Goal: Task Accomplishment & Management: Manage account settings

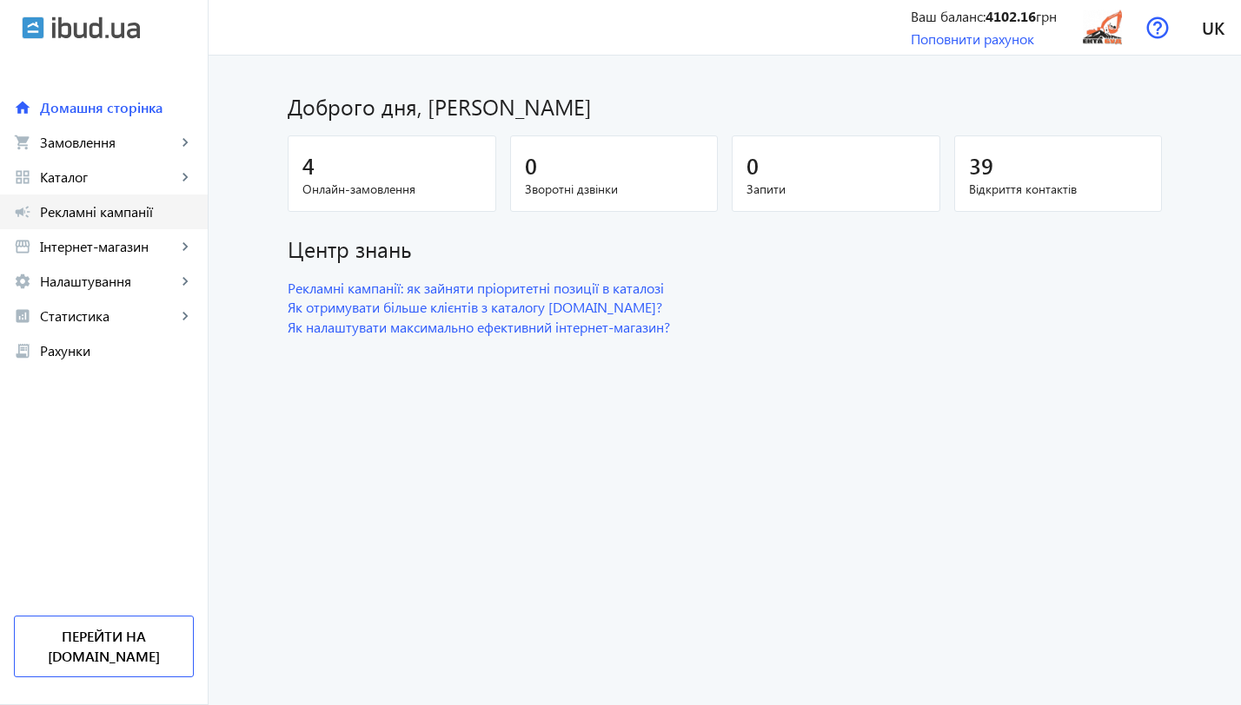
click at [114, 218] on span "Рекламні кампанії" at bounding box center [117, 211] width 154 height 17
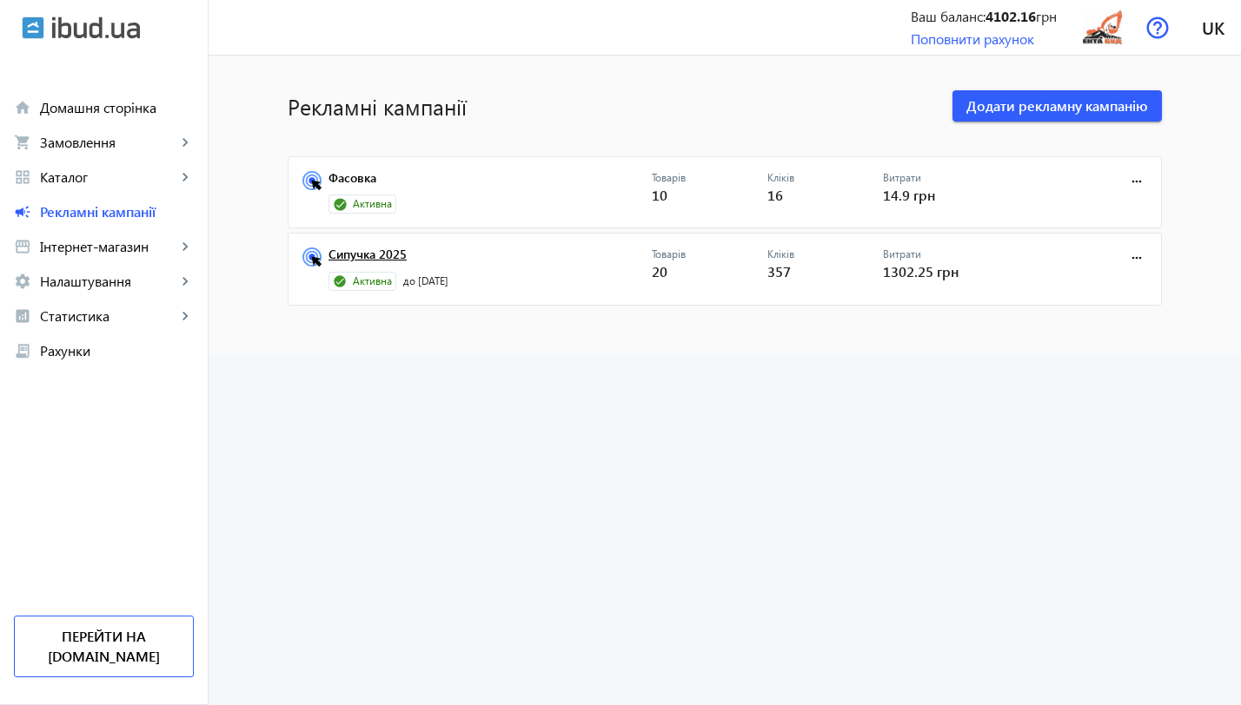
click at [378, 252] on link "Сипучка 2025" at bounding box center [489, 260] width 323 height 24
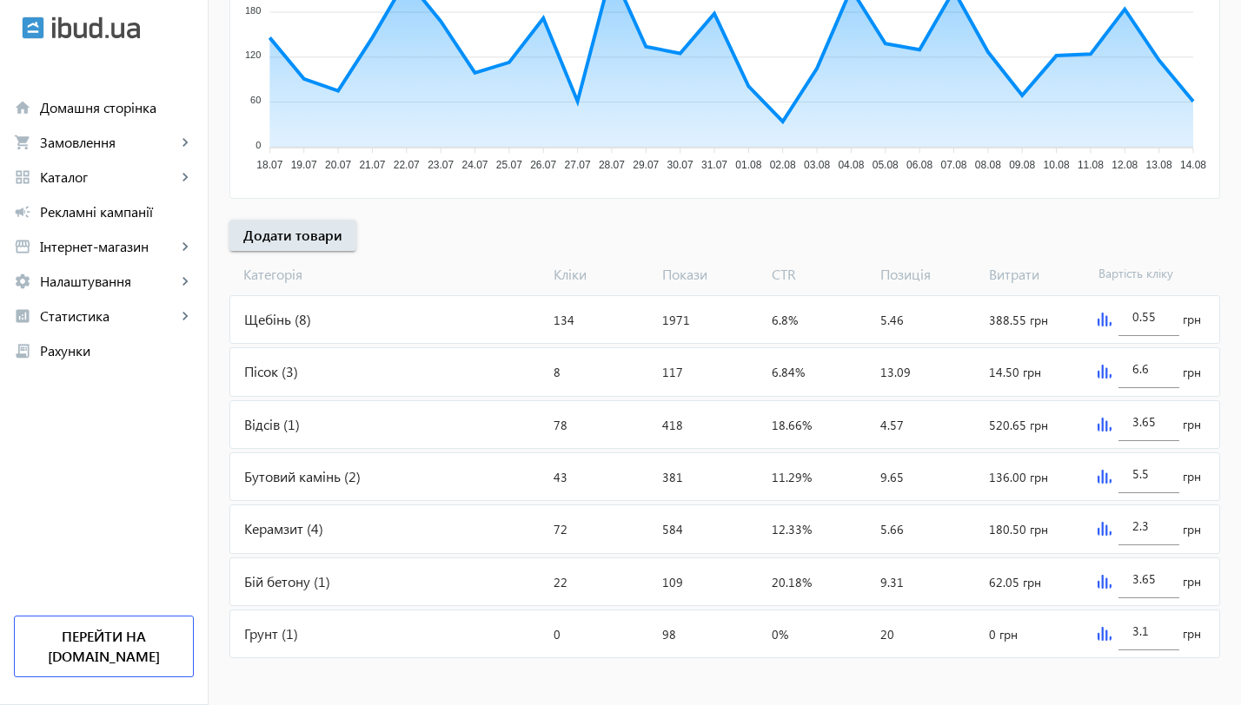
scroll to position [450, 0]
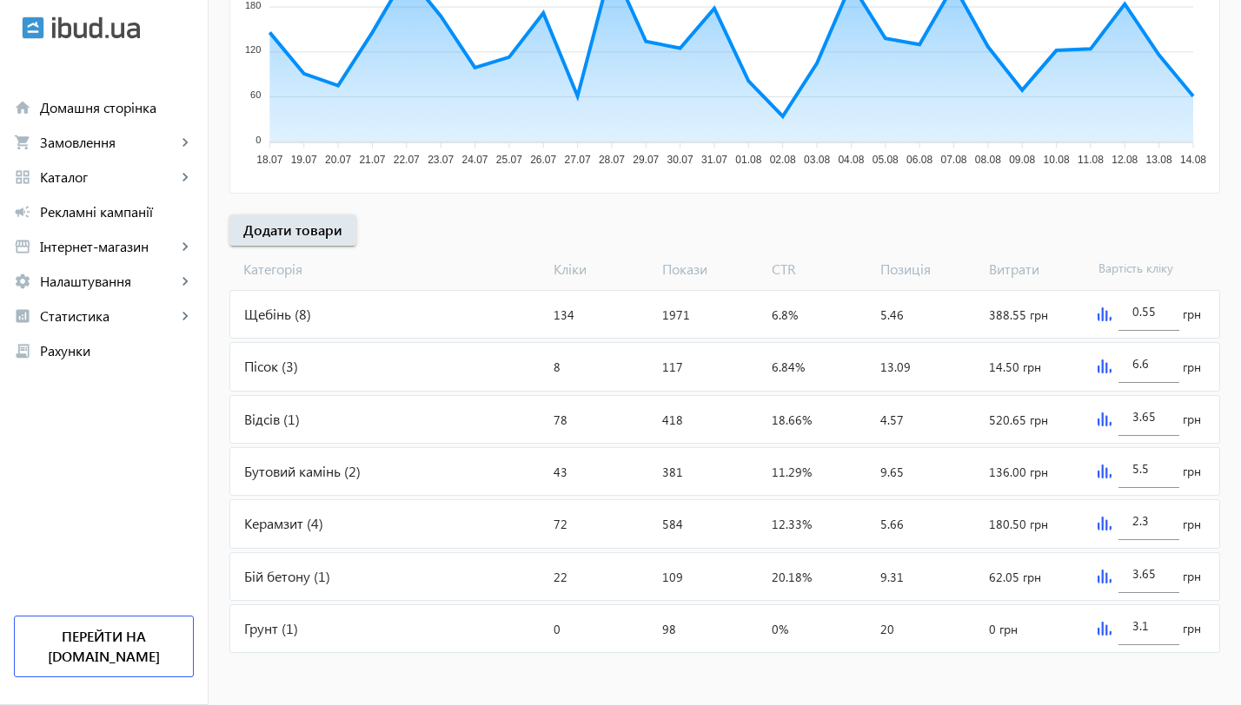
click at [254, 315] on div "Щебінь (8)" at bounding box center [388, 314] width 316 height 47
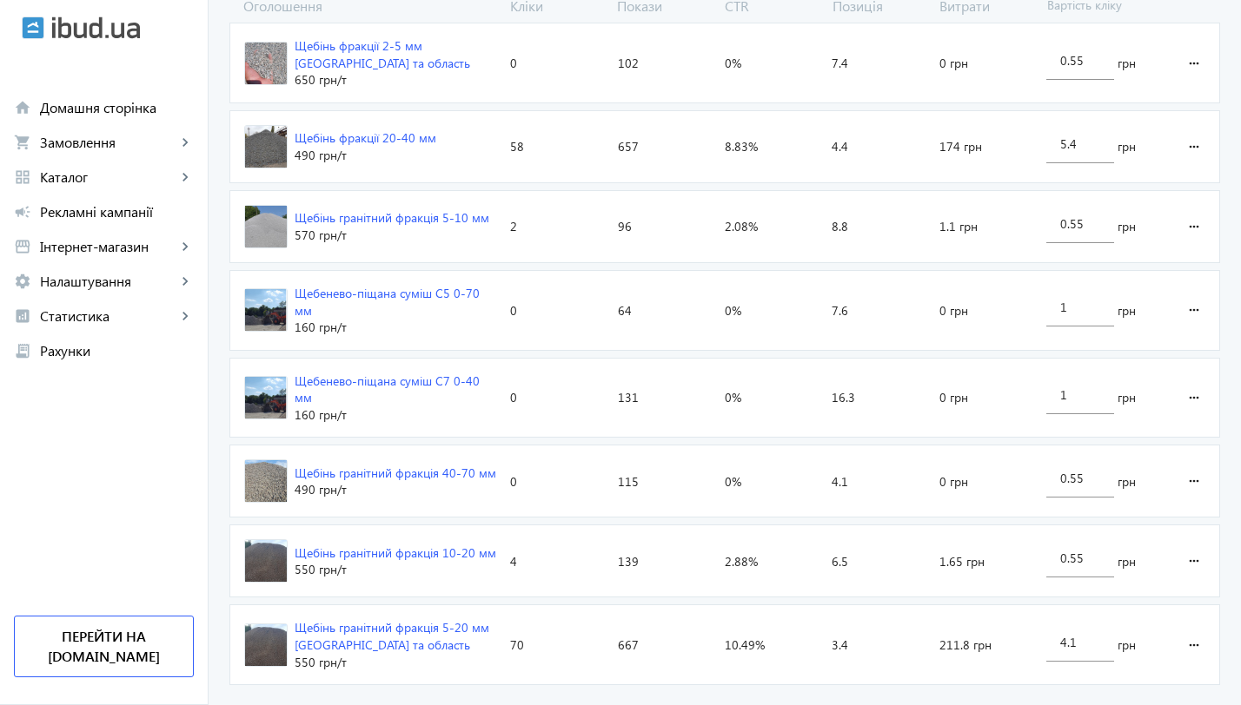
scroll to position [673, 0]
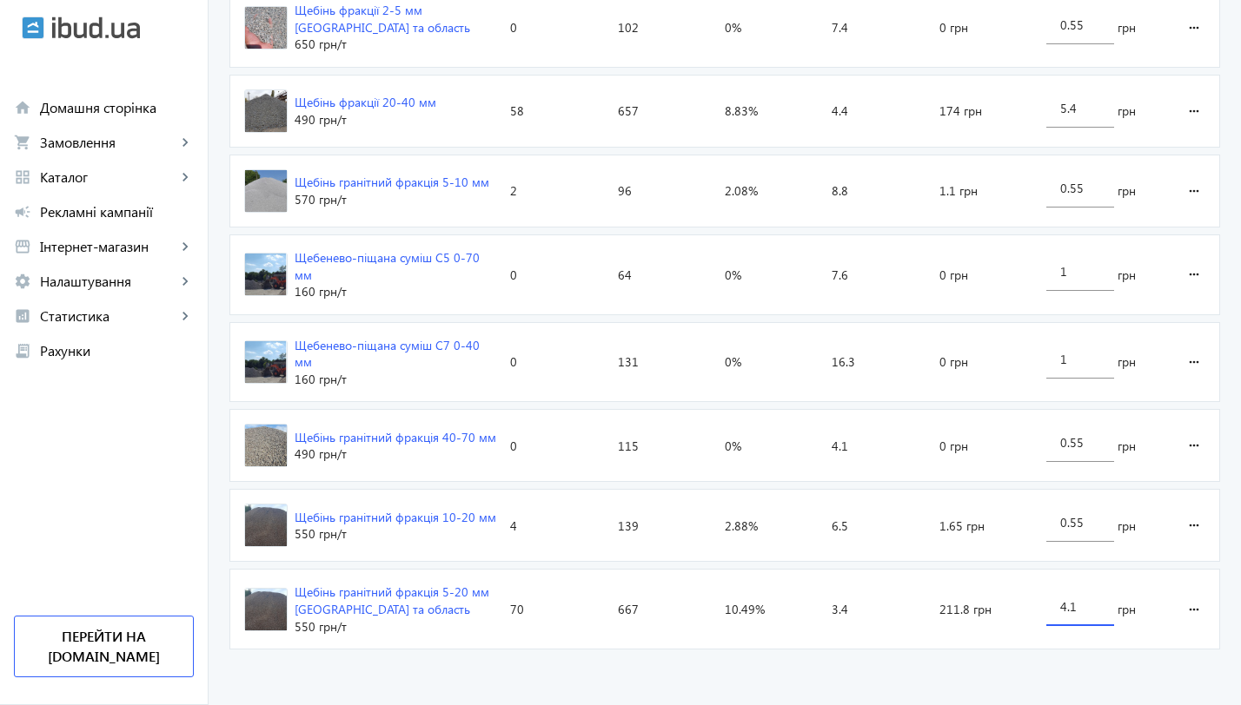
click at [1089, 606] on input "4.1" at bounding box center [1080, 607] width 40 height 17
type input "4.7"
click at [1095, 520] on loading-spinner "Оголошення Кліки Покази CTR Позиція Витрати Вартість кліку Щебінь фракції 2-5 м…" at bounding box center [724, 309] width 990 height 697
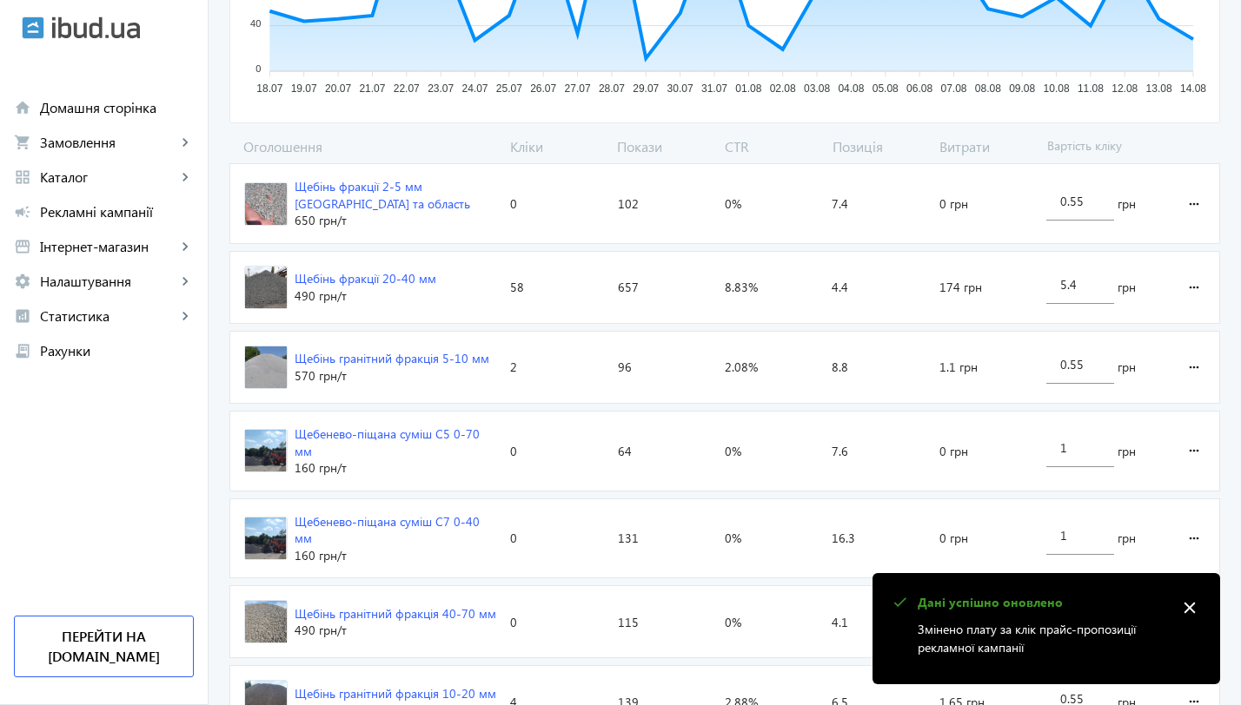
scroll to position [485, 0]
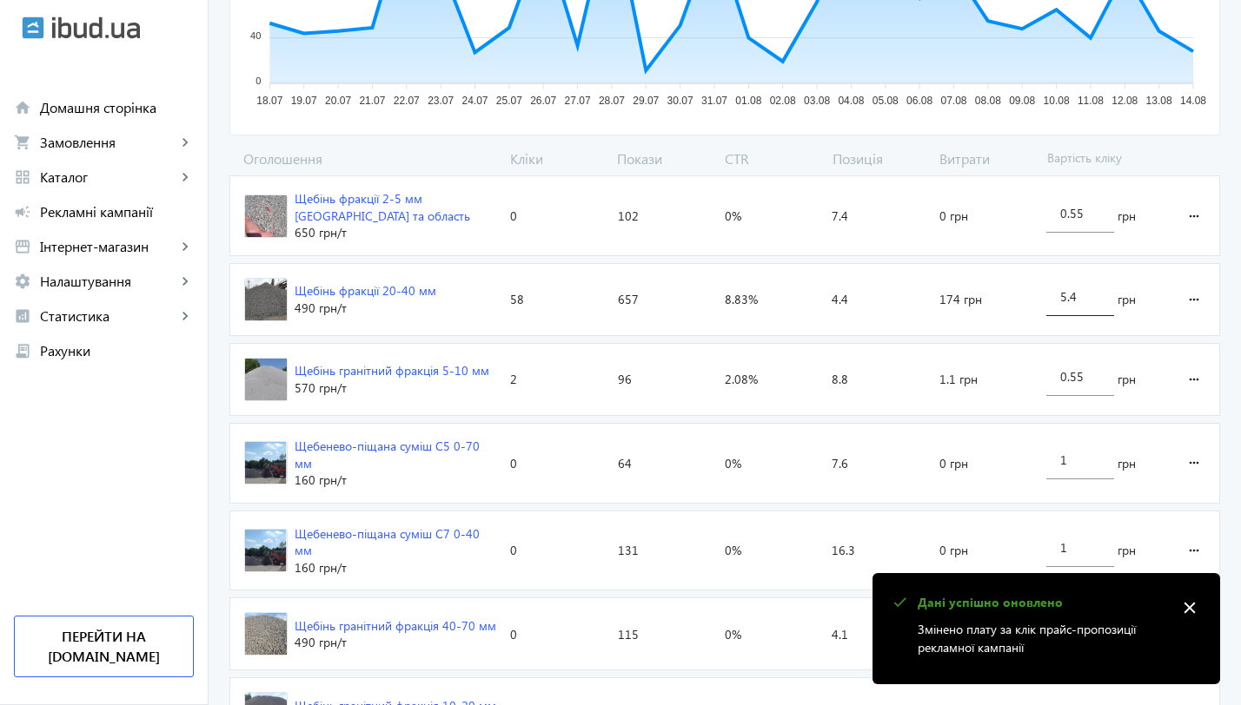
click at [1089, 297] on input "5.4" at bounding box center [1080, 296] width 40 height 17
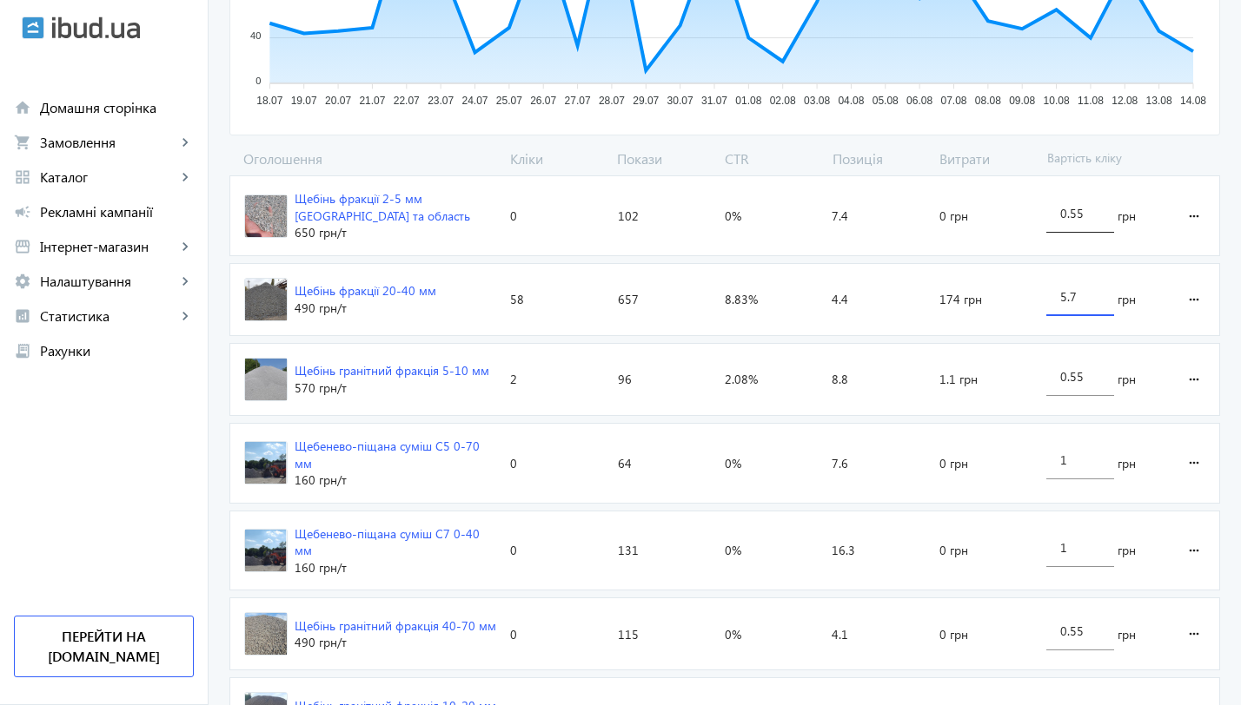
type input "5.7"
click at [1078, 220] on loading-spinner "Оголошення Кліки Покази CTR Позиція Витрати Вартість кліку Щебінь фракції 2-5 м…" at bounding box center [724, 497] width 990 height 697
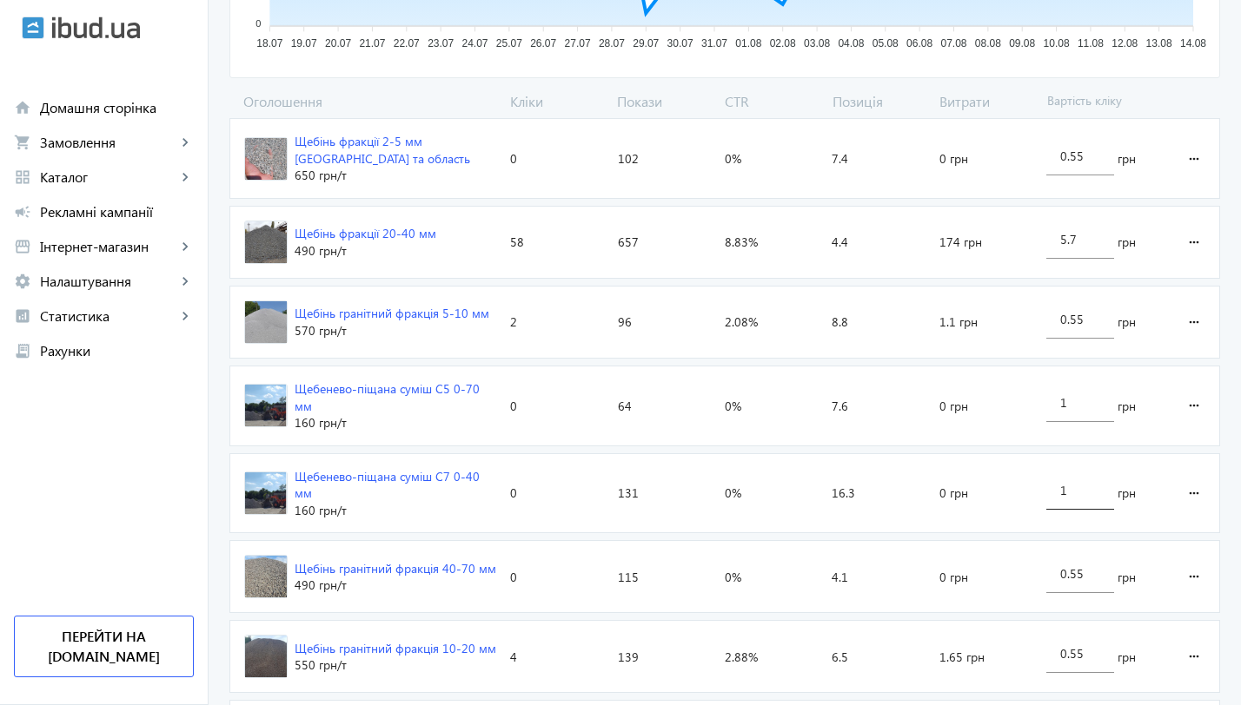
scroll to position [673, 0]
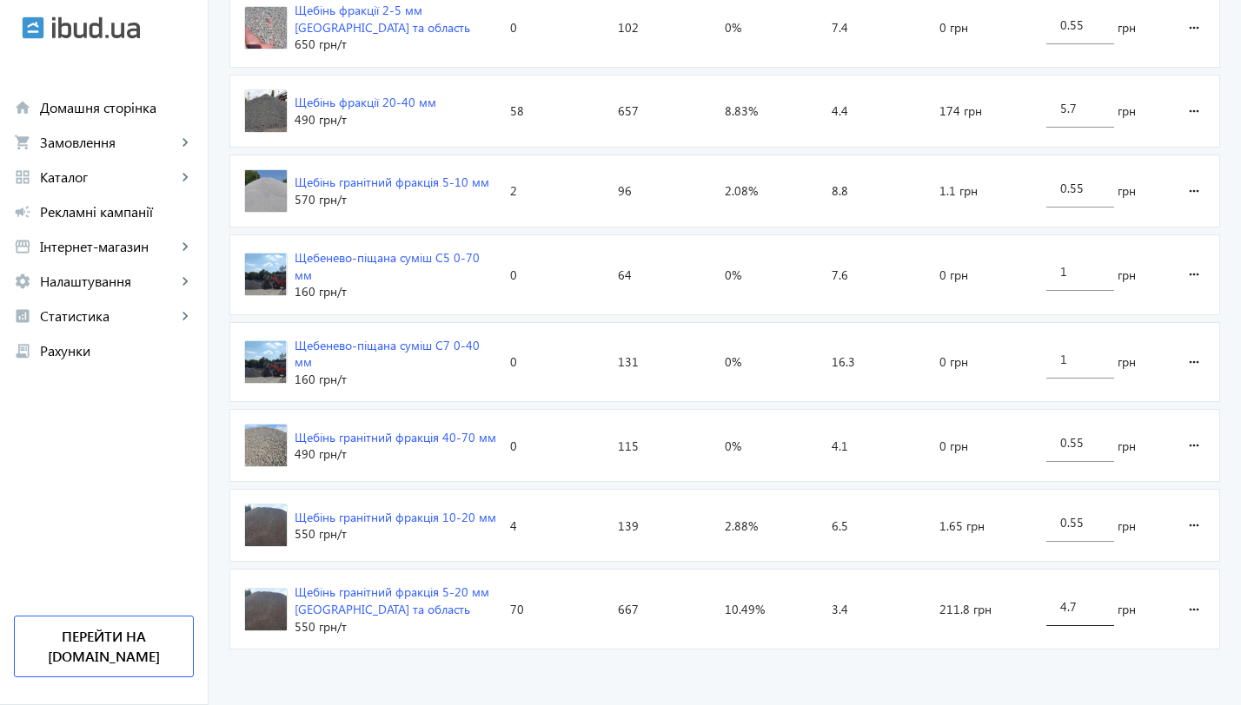
click at [1077, 602] on input "4.7" at bounding box center [1080, 607] width 40 height 17
type input "4.5"
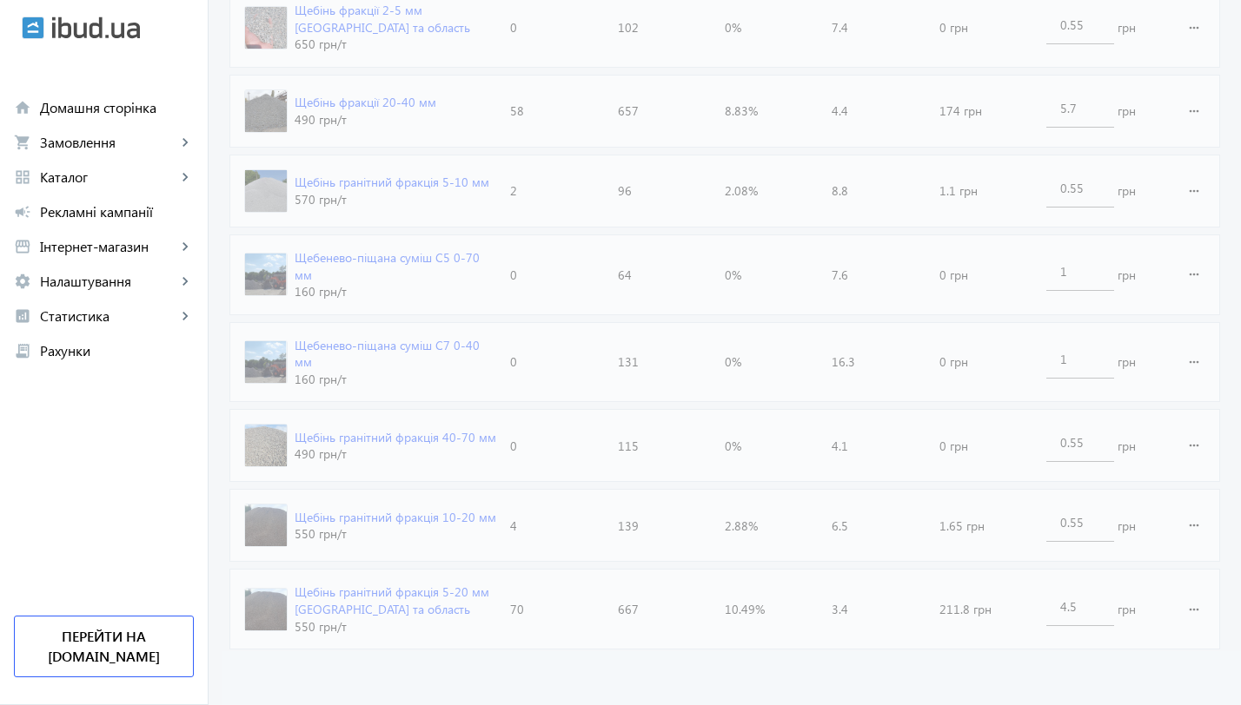
click at [1030, 669] on advertising-catalog "arrow_back Каталоги рекламної кампанії Щебінь 134 Кліки 1971 Покази 6.8 % CTR 5…" at bounding box center [725, 43] width 1032 height 1323
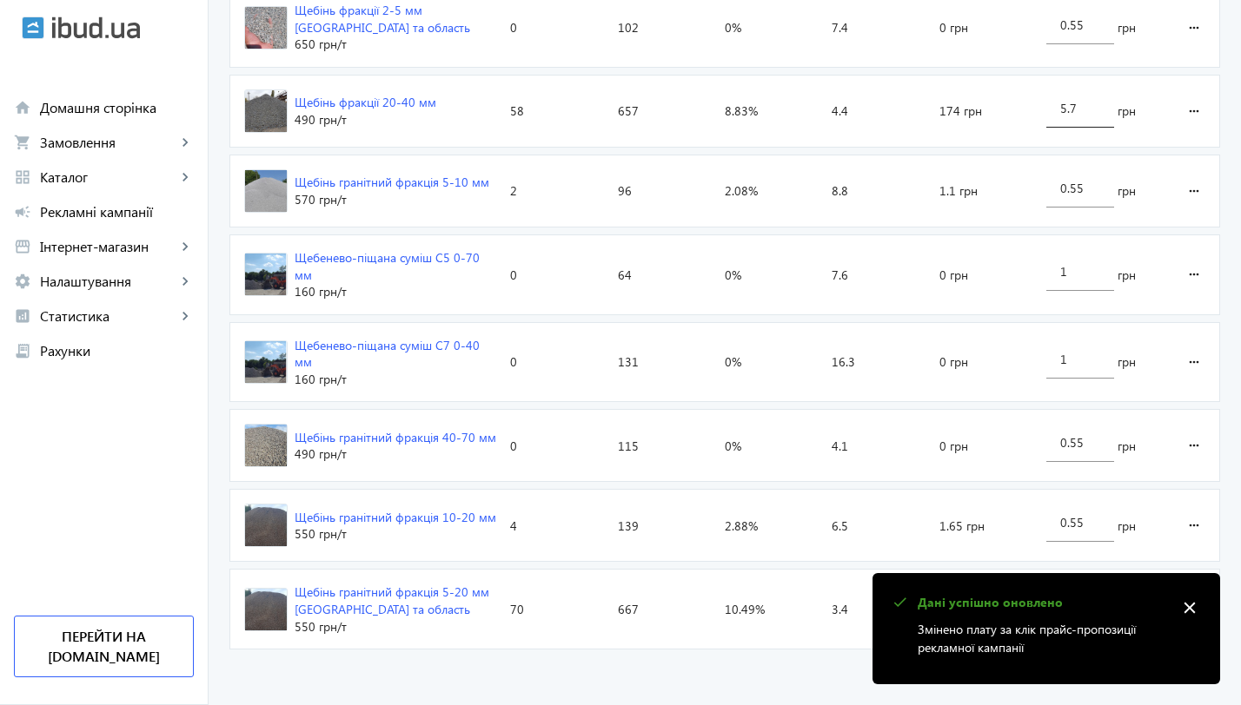
click at [1081, 111] on input "5.7" at bounding box center [1080, 108] width 40 height 17
type input "5.9"
click at [1093, 189] on loading-spinner "Оголошення Кліки Покази CTR Позиція Витрати Вартість кліку Щебінь фракції 2-5 м…" at bounding box center [724, 309] width 990 height 697
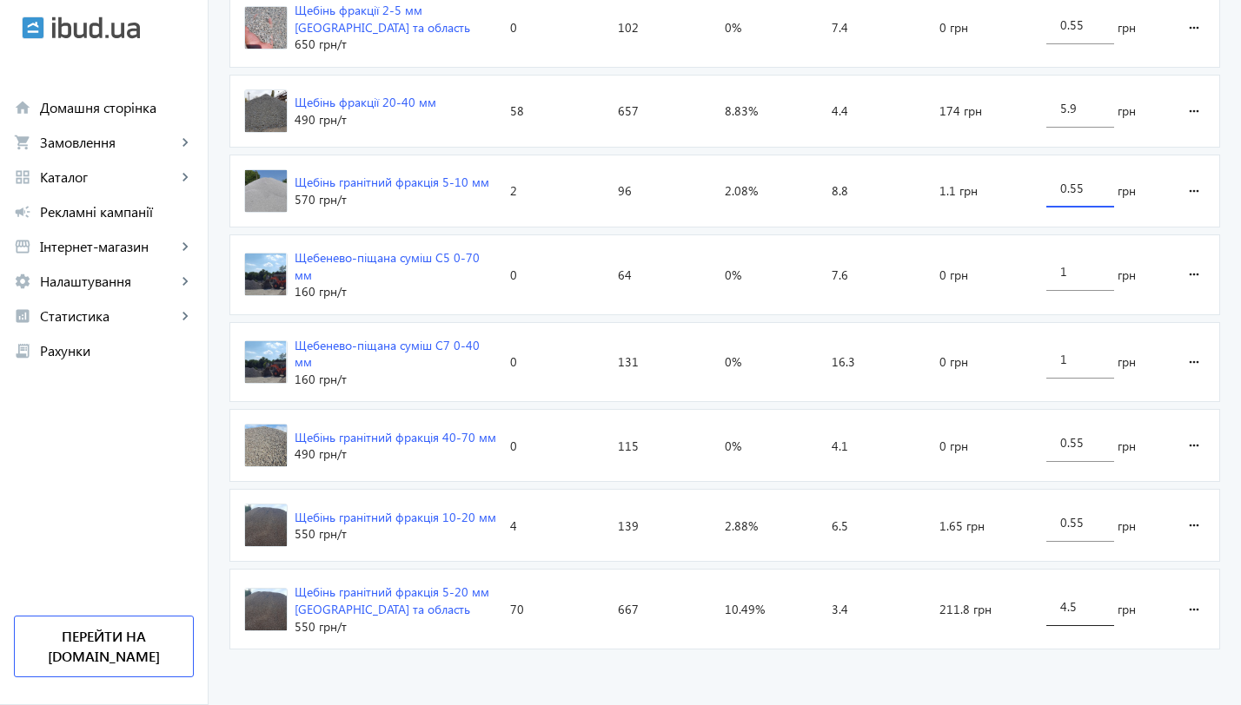
click at [1084, 606] on input "4.5" at bounding box center [1080, 607] width 40 height 17
type input "4.6"
click at [1063, 681] on advertising-catalog "arrow_back Каталоги рекламної кампанії Щебінь 134 Кліки 1971 Покази 6.8 % CTR 5…" at bounding box center [725, 43] width 1032 height 1323
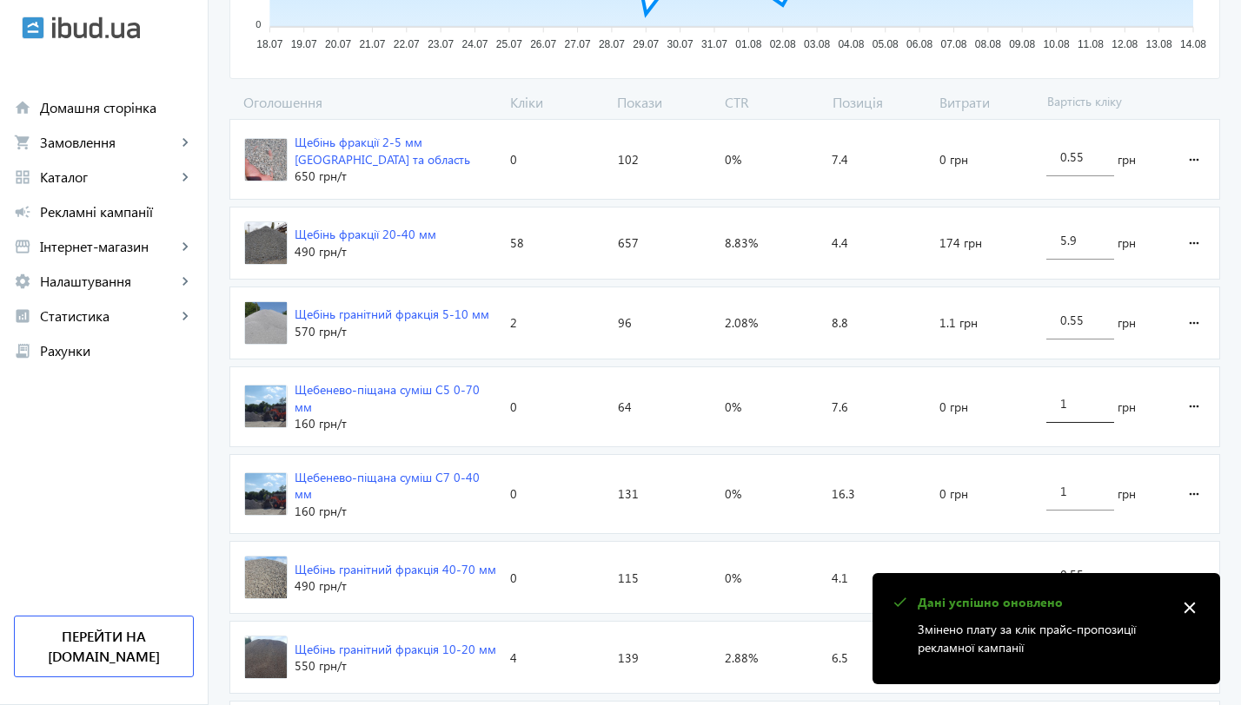
scroll to position [536, 0]
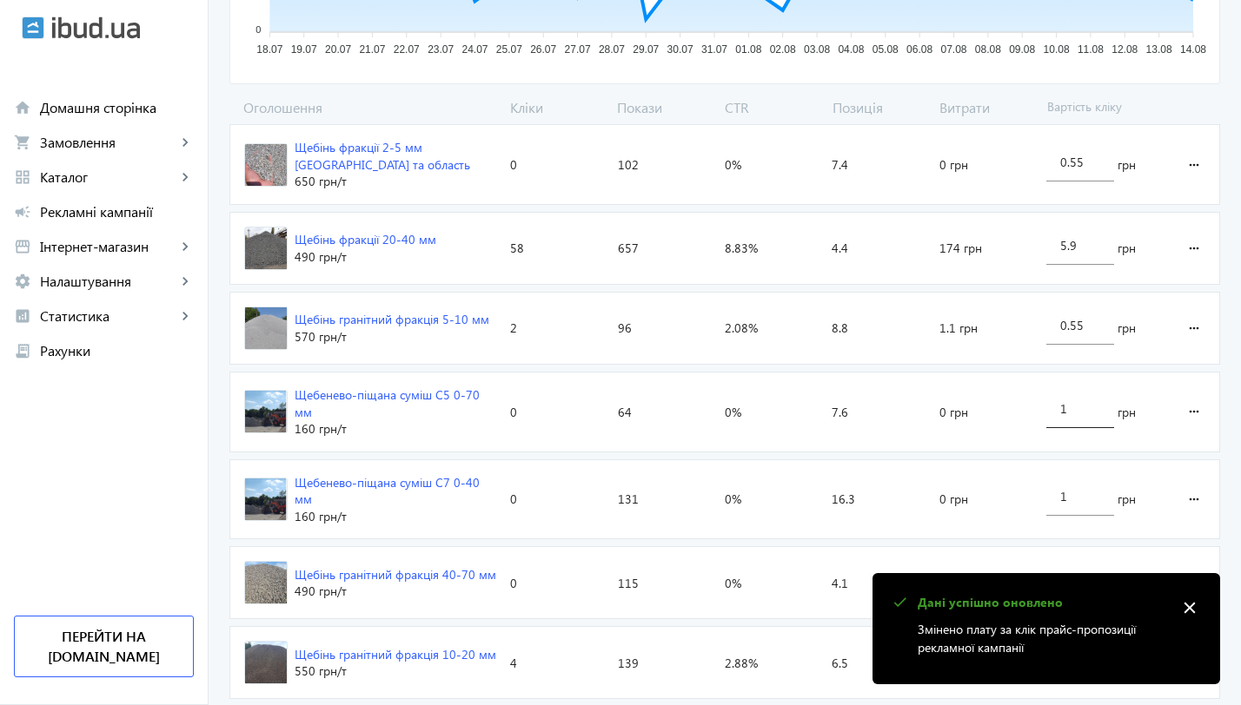
click at [1086, 245] on input "5.9" at bounding box center [1080, 245] width 40 height 17
type input "5.8"
click at [1096, 324] on loading-spinner "Оголошення Кліки Покази CTR Позиція Витрати Вартість кліку Щебінь фракції 2-5 м…" at bounding box center [724, 446] width 990 height 697
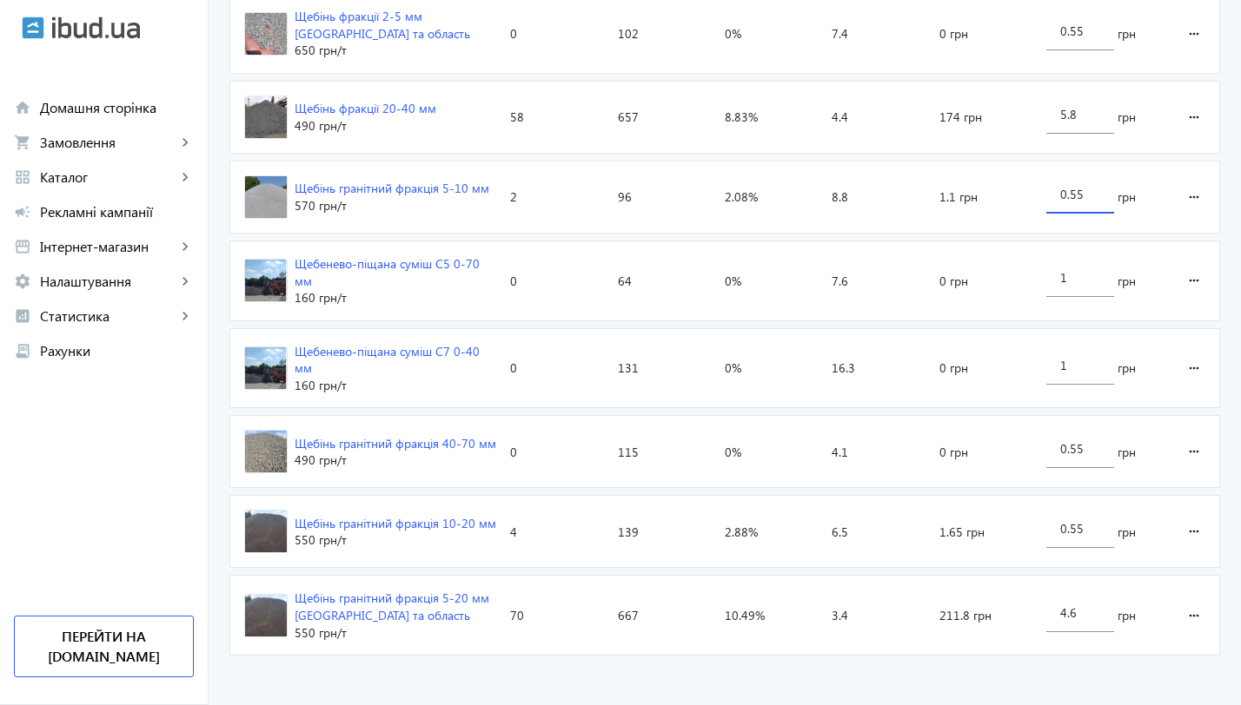
scroll to position [673, 0]
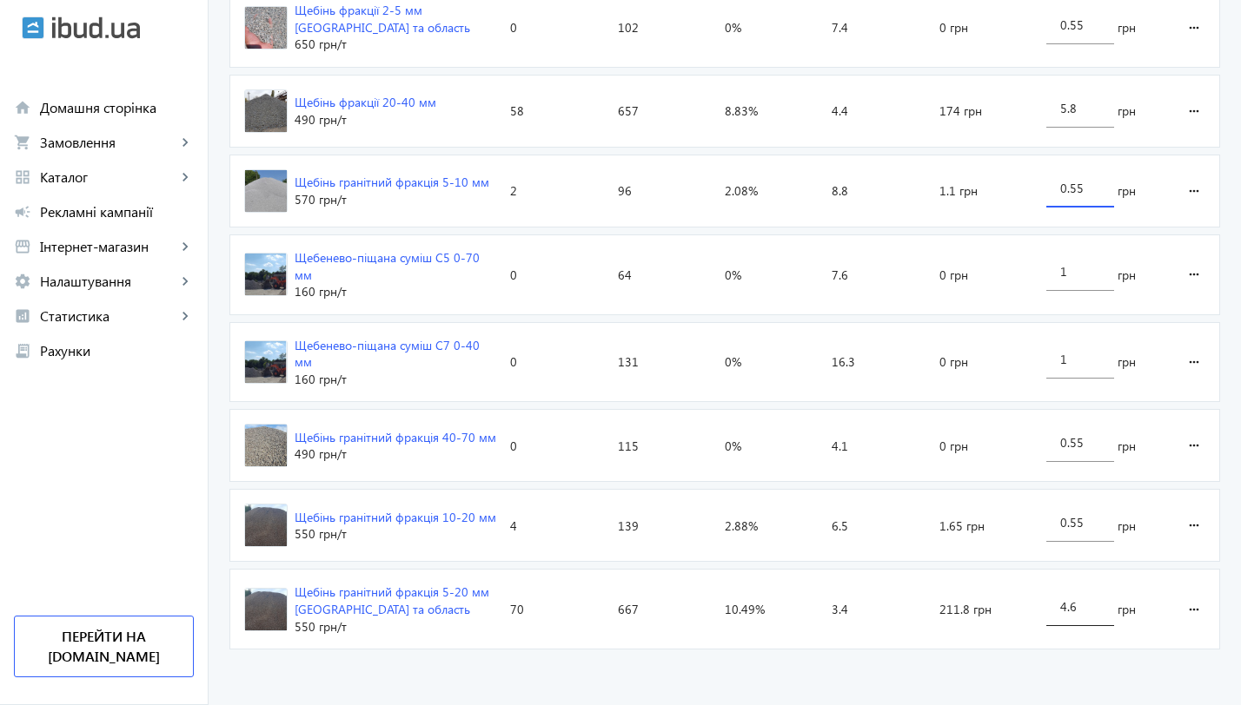
click at [1089, 604] on input "4.6" at bounding box center [1080, 607] width 40 height 17
type input "4.65"
click at [1054, 678] on advertising-catalog "arrow_back Каталоги рекламної кампанії Щебінь 134 Кліки 1971 Покази 6.8 % CTR 5…" at bounding box center [725, 43] width 1032 height 1323
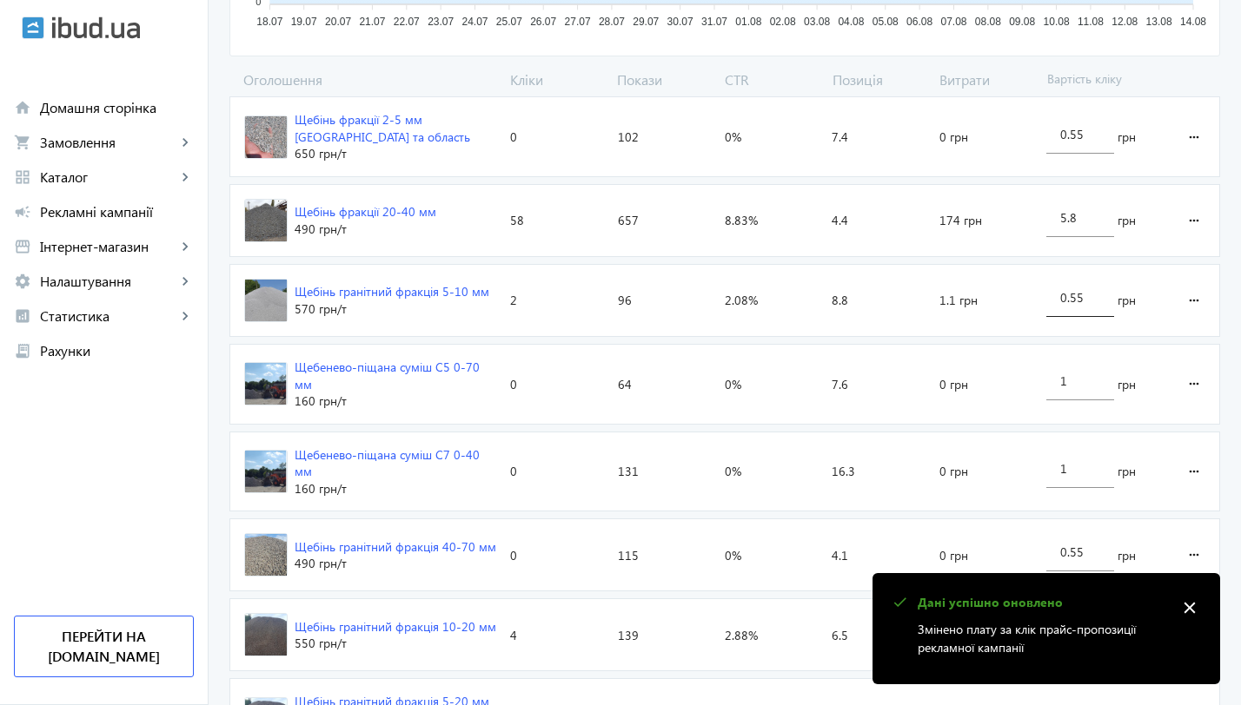
scroll to position [552, 0]
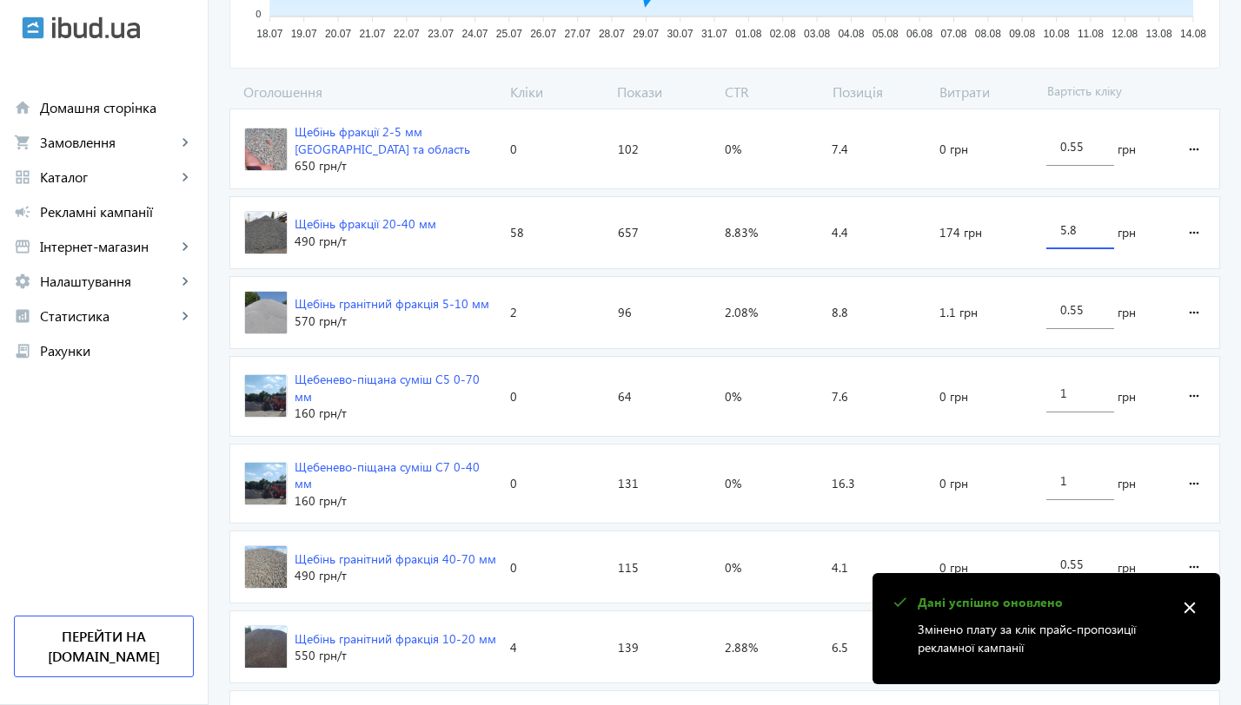
click at [1090, 230] on input "5.8" at bounding box center [1080, 230] width 40 height 17
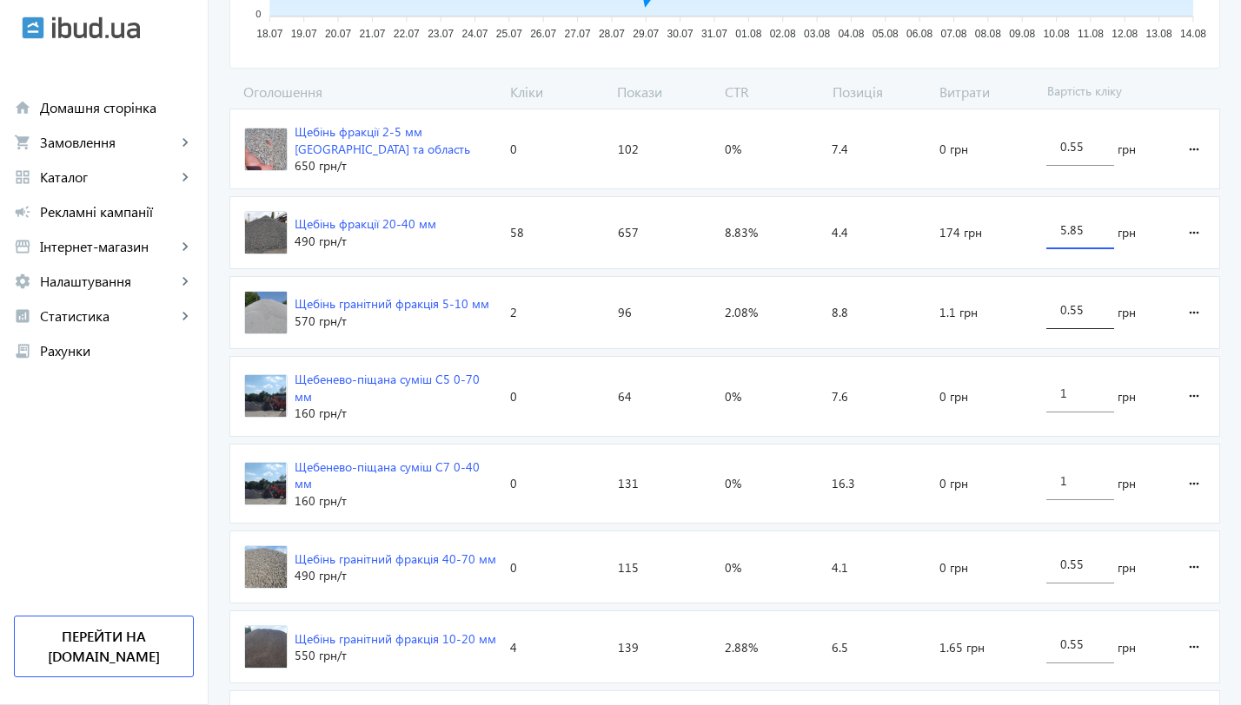
click at [1091, 319] on loading-spinner "Оголошення Кліки Покази CTR Позиція Витрати Вартість кліку Щебінь фракції 2-5 м…" at bounding box center [724, 431] width 990 height 697
click at [1086, 237] on div "5.85" at bounding box center [1080, 225] width 40 height 49
click at [1086, 311] on loading-spinner "Оголошення Кліки Покази CTR Позиція Витрати Вартість кліку Щебінь фракції 2-5 м…" at bounding box center [724, 431] width 990 height 697
click at [1084, 232] on input "5.87" at bounding box center [1080, 230] width 40 height 17
type input "5.9"
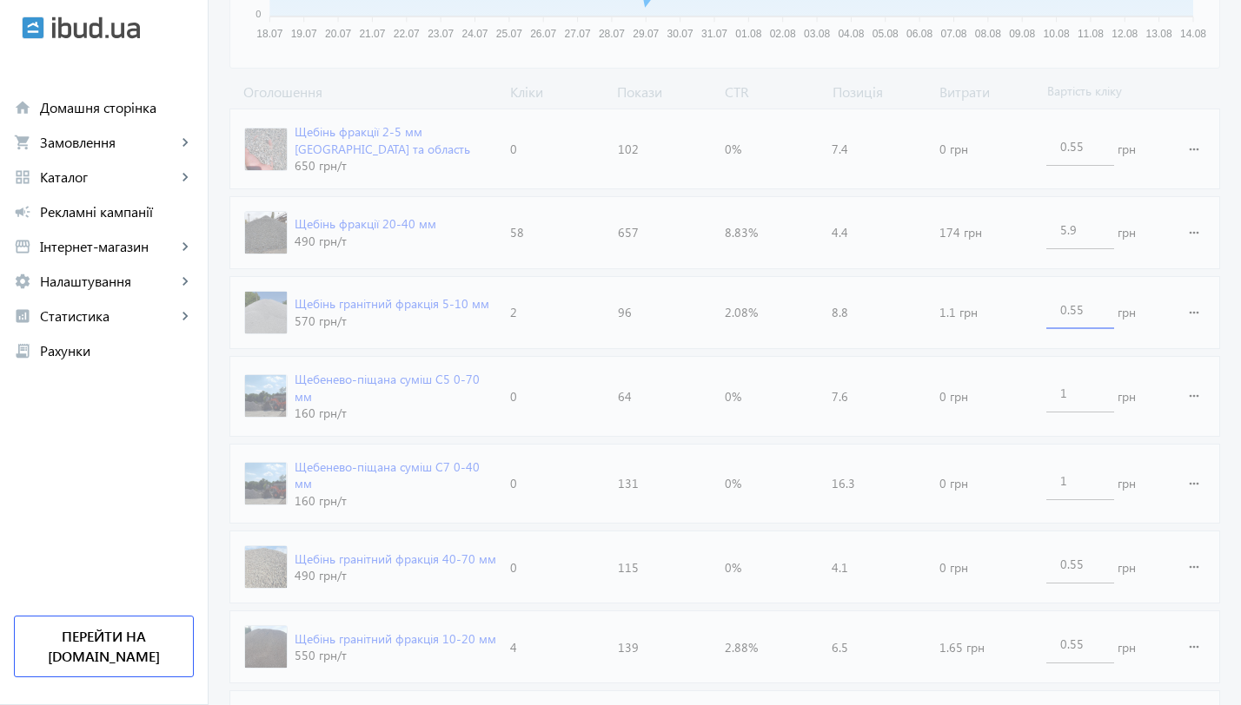
click at [1087, 302] on loading-spinner "Оголошення Кліки Покази CTR Позиція Витрати Вартість кліку Щебінь фракції 2-5 м…" at bounding box center [724, 431] width 990 height 697
